Goal: Task Accomplishment & Management: Manage account settings

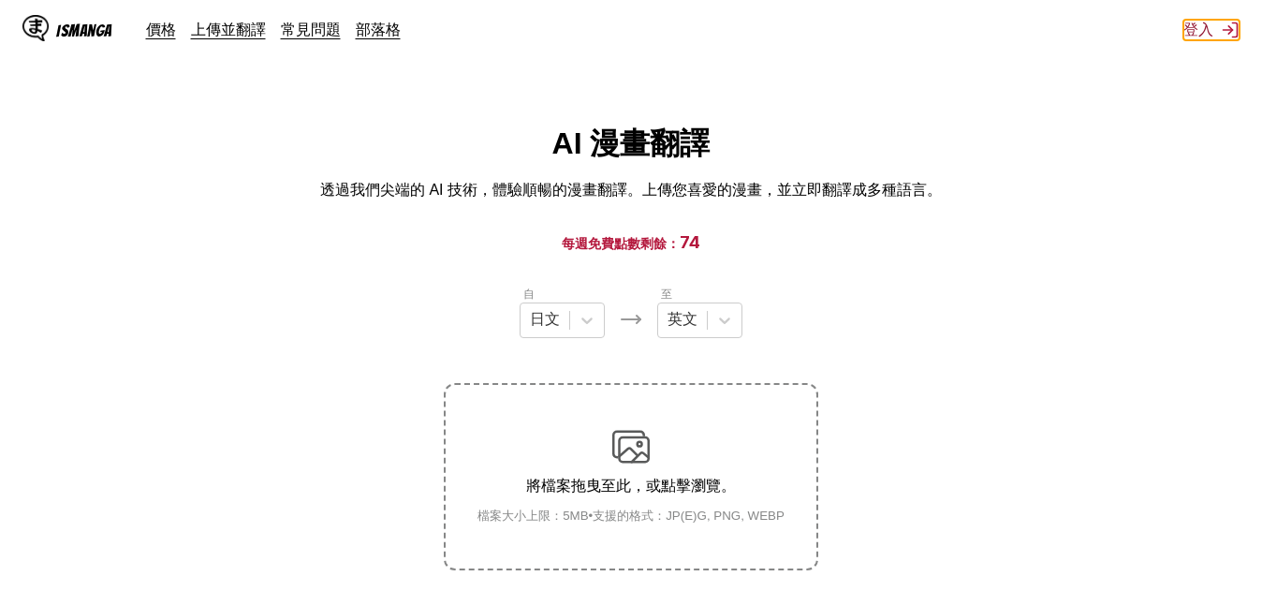
click at [1187, 22] on button "登入" at bounding box center [1212, 30] width 56 height 21
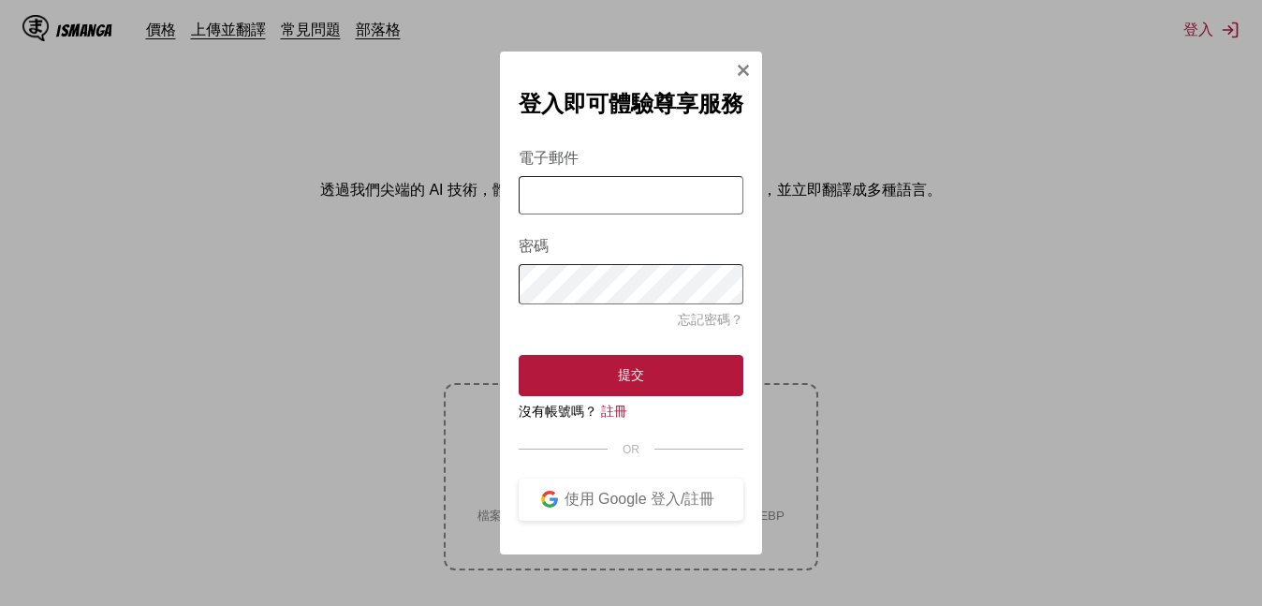
click at [622, 179] on input "電子郵件" at bounding box center [631, 195] width 225 height 38
click at [584, 493] on button "使用 Google 登入/註冊" at bounding box center [631, 500] width 225 height 42
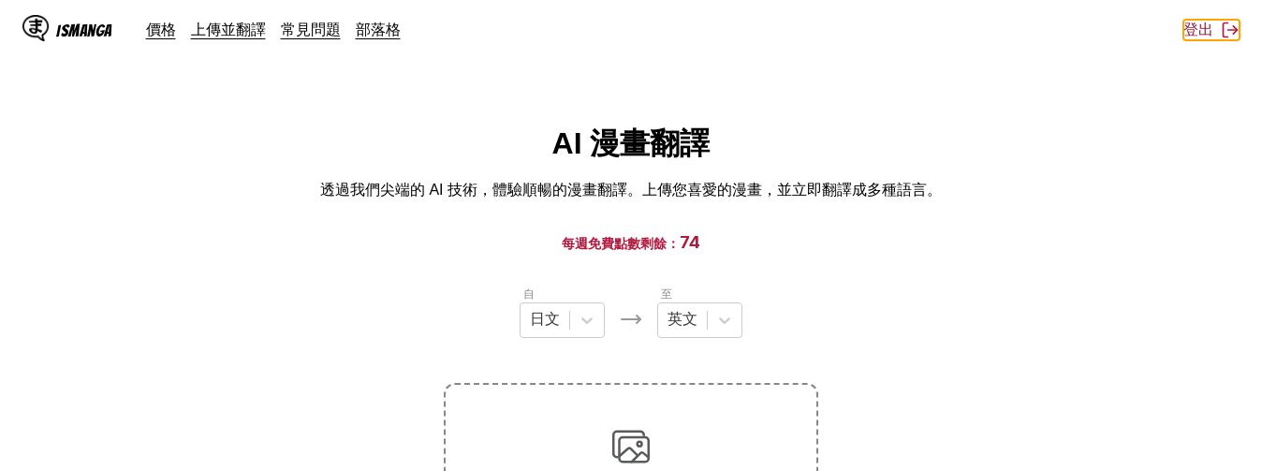
click at [1204, 29] on button "登出" at bounding box center [1212, 30] width 56 height 21
click at [1200, 37] on button "登入" at bounding box center [1212, 30] width 56 height 21
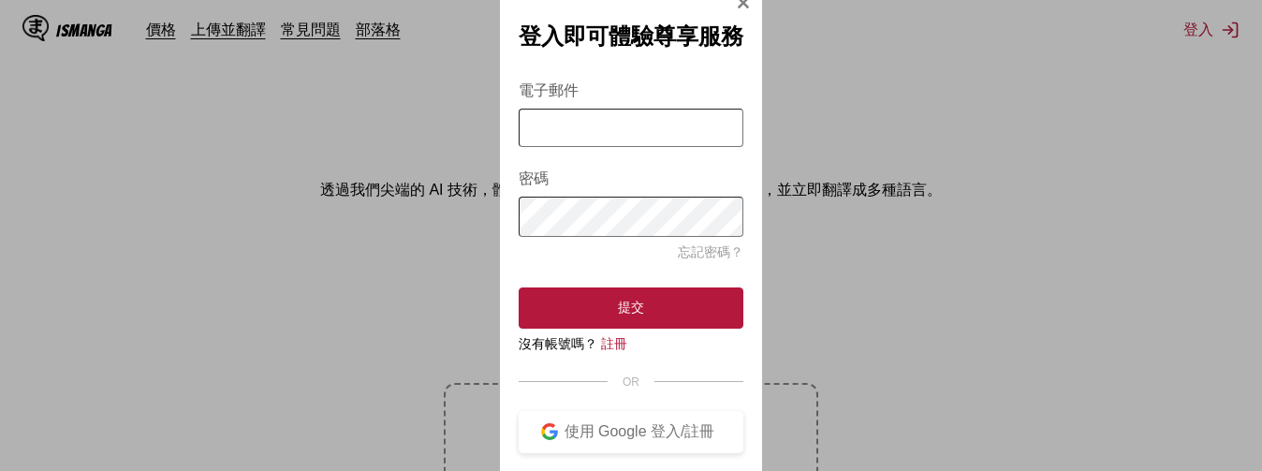
click at [873, 126] on div "登入即可體驗尊享服務 電子郵件 密碼 忘記密碼？ 提交 沒有帳號嗎？ 註冊 OR 使用 Google 登入/註冊" at bounding box center [631, 235] width 1262 height 471
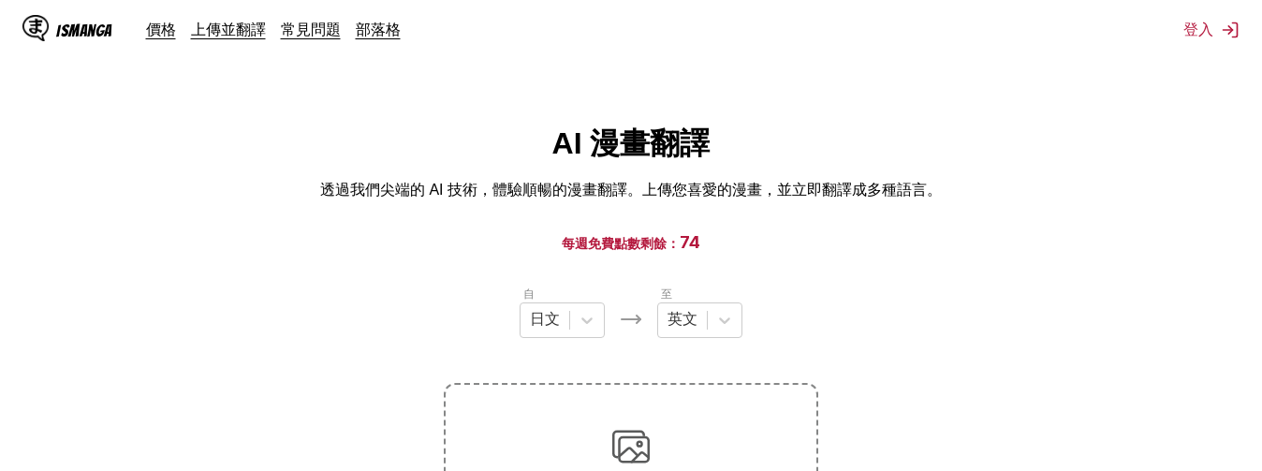
click at [784, 75] on html "IsManga 價格 上傳並翻譯 常見問題 部落格 登入 價格 上傳並翻譯 常見問題 部落格 AI 漫畫翻譯 透過我們尖端的 AI 技術，體驗順暢的漫畫翻譯。…" at bounding box center [631, 372] width 1262 height 745
click at [850, 119] on html "IsManga 價格 上傳並翻譯 常見問題 部落格 登入 價格 上傳並翻譯 常見問題 部落格 AI 漫畫翻譯 透過我們尖端的 AI 技術，體驗順暢的漫畫翻譯。…" at bounding box center [631, 372] width 1262 height 745
